Goal: Obtain resource: Obtain resource

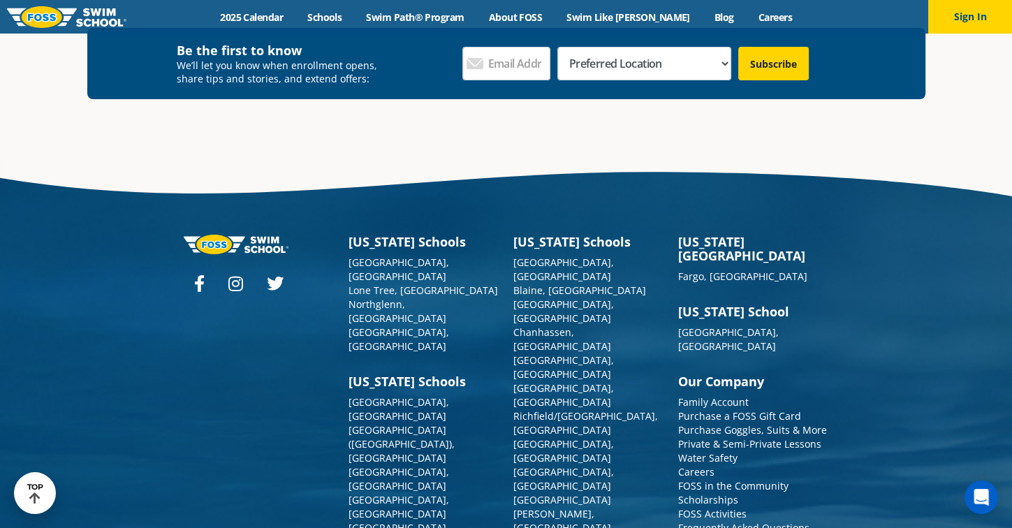
scroll to position [5035, 0]
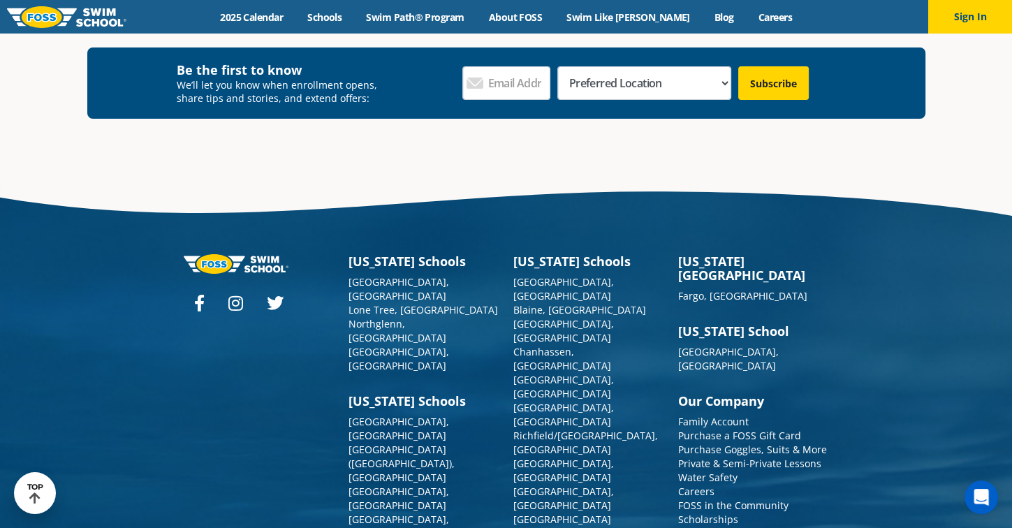
click at [261, 318] on div at bounding box center [259, 533] width 165 height 559
click at [260, 336] on div at bounding box center [259, 533] width 165 height 559
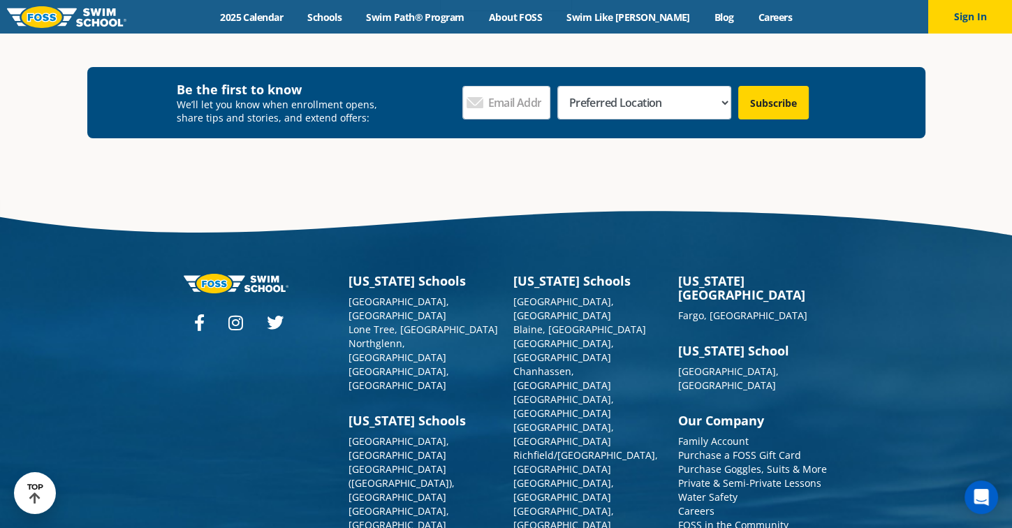
scroll to position [5074, 0]
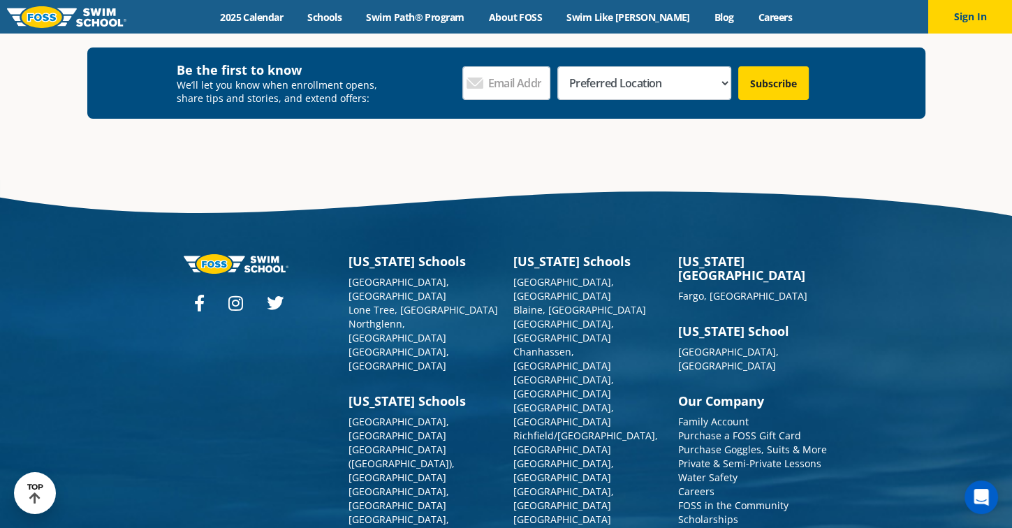
drag, startPoint x: 722, startPoint y: 407, endPoint x: 717, endPoint y: 397, distance: 11.3
click at [721, 499] on link "FOSS in the Community" at bounding box center [733, 505] width 110 height 13
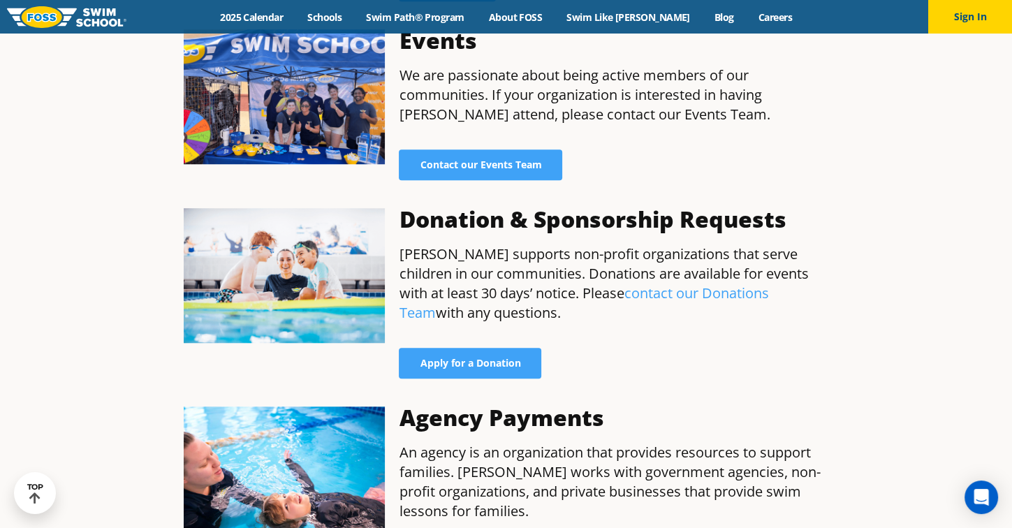
scroll to position [1048, 0]
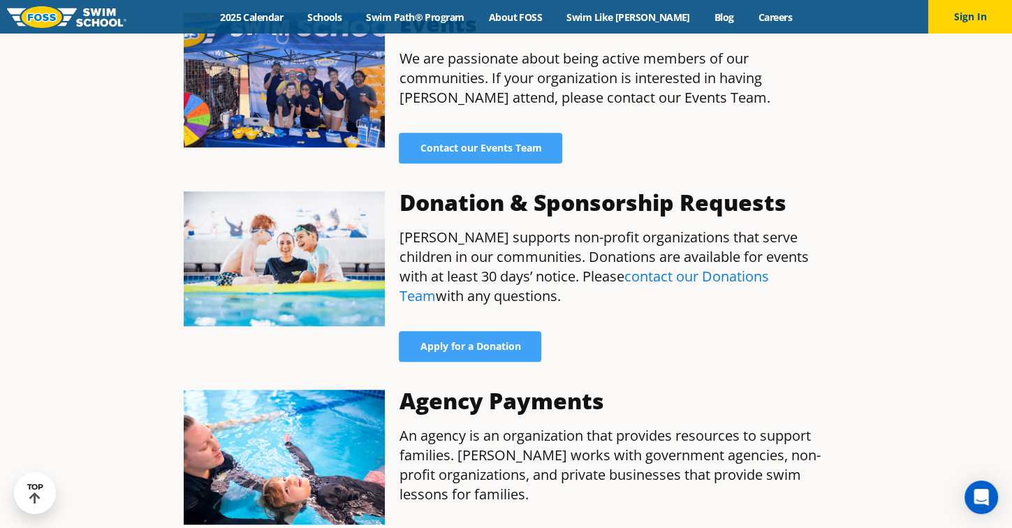
click at [691, 267] on link "contact our Donations Team" at bounding box center [584, 286] width 370 height 38
click at [586, 267] on link "contact our Donations Team" at bounding box center [584, 286] width 370 height 38
click at [594, 267] on link "contact our Donations Team" at bounding box center [584, 286] width 370 height 38
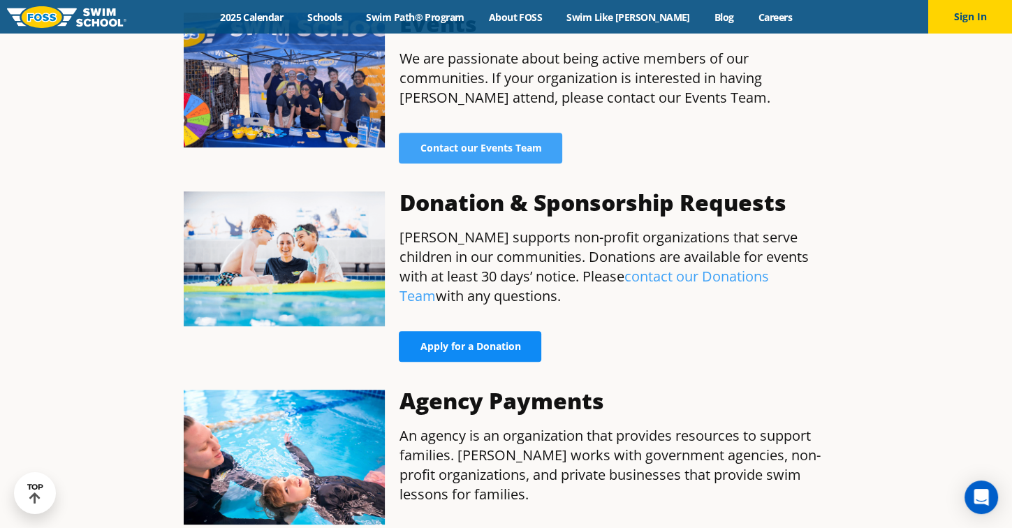
click at [504, 342] on span "Apply for a Donation" at bounding box center [470, 347] width 101 height 10
